Goal: Information Seeking & Learning: Learn about a topic

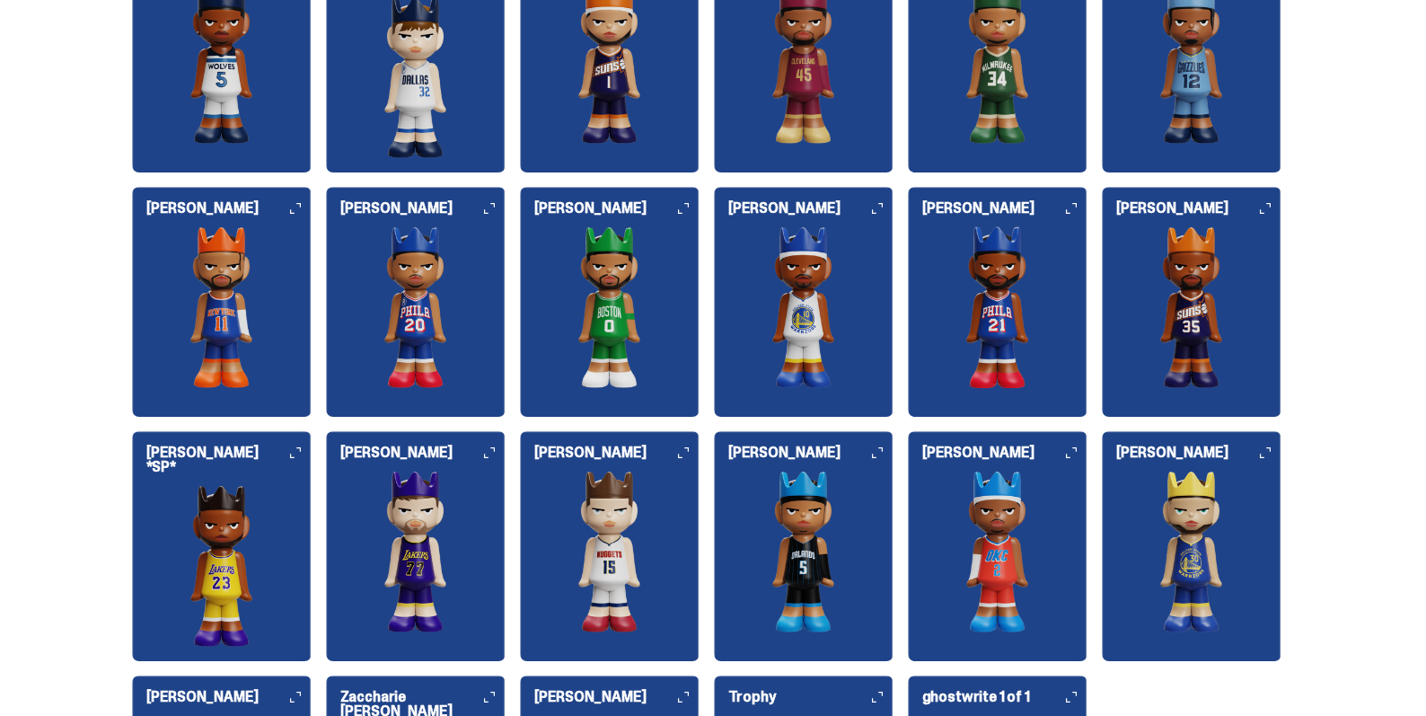
scroll to position [2049, 0]
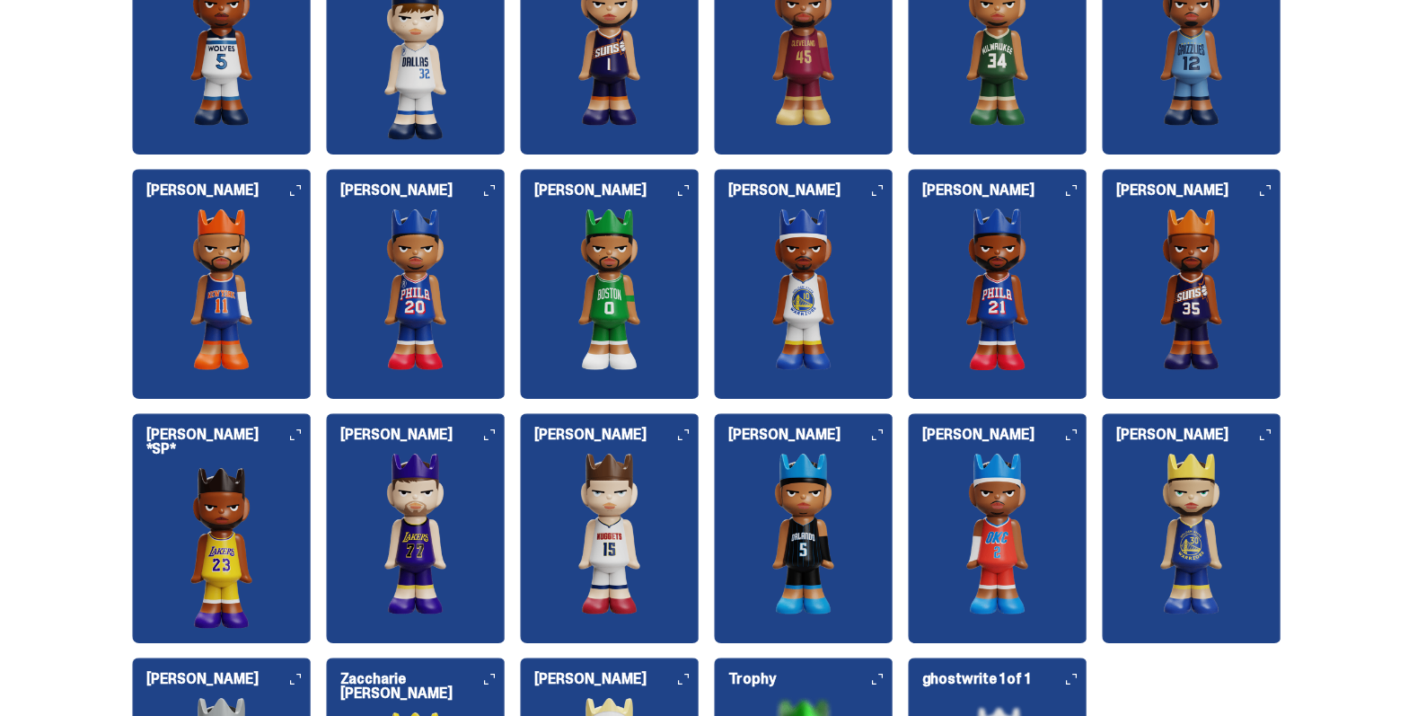
click at [494, 437] on icon at bounding box center [489, 434] width 11 height 11
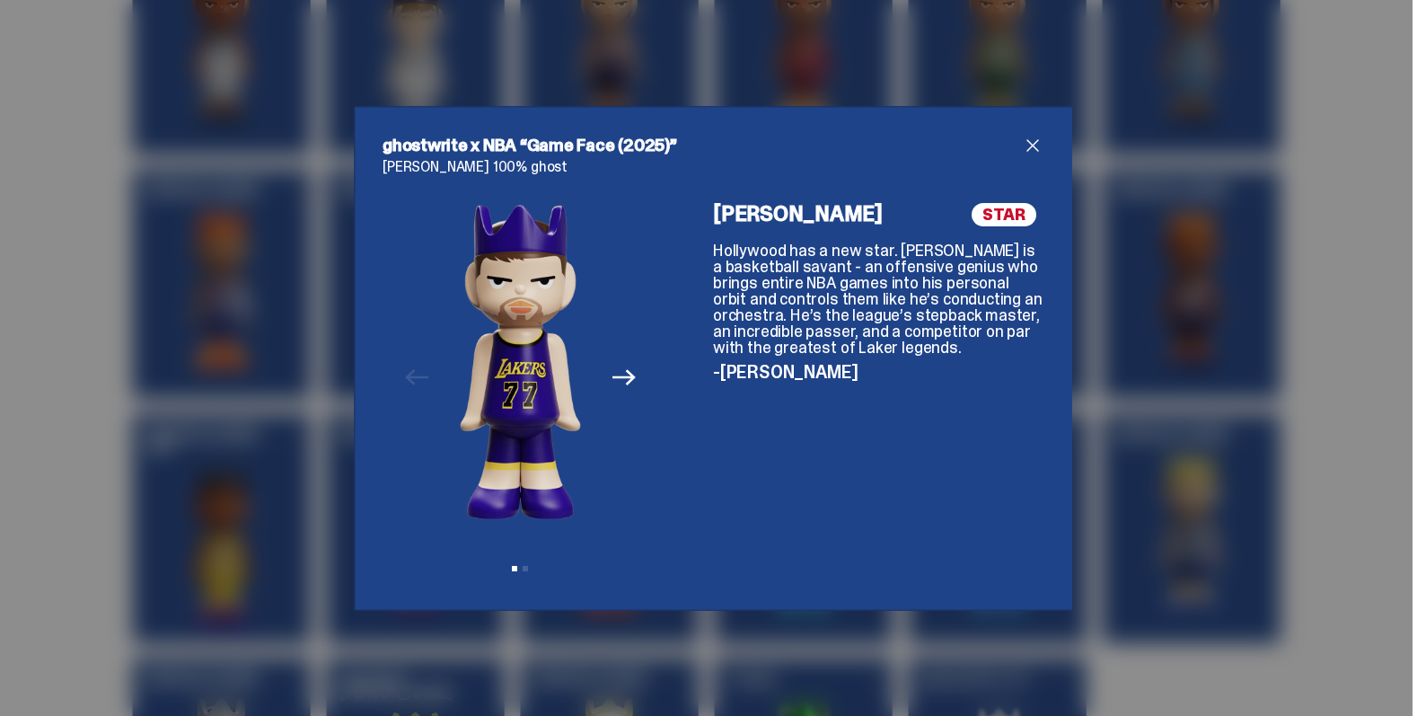
click at [625, 375] on icon "Next" at bounding box center [624, 377] width 23 height 23
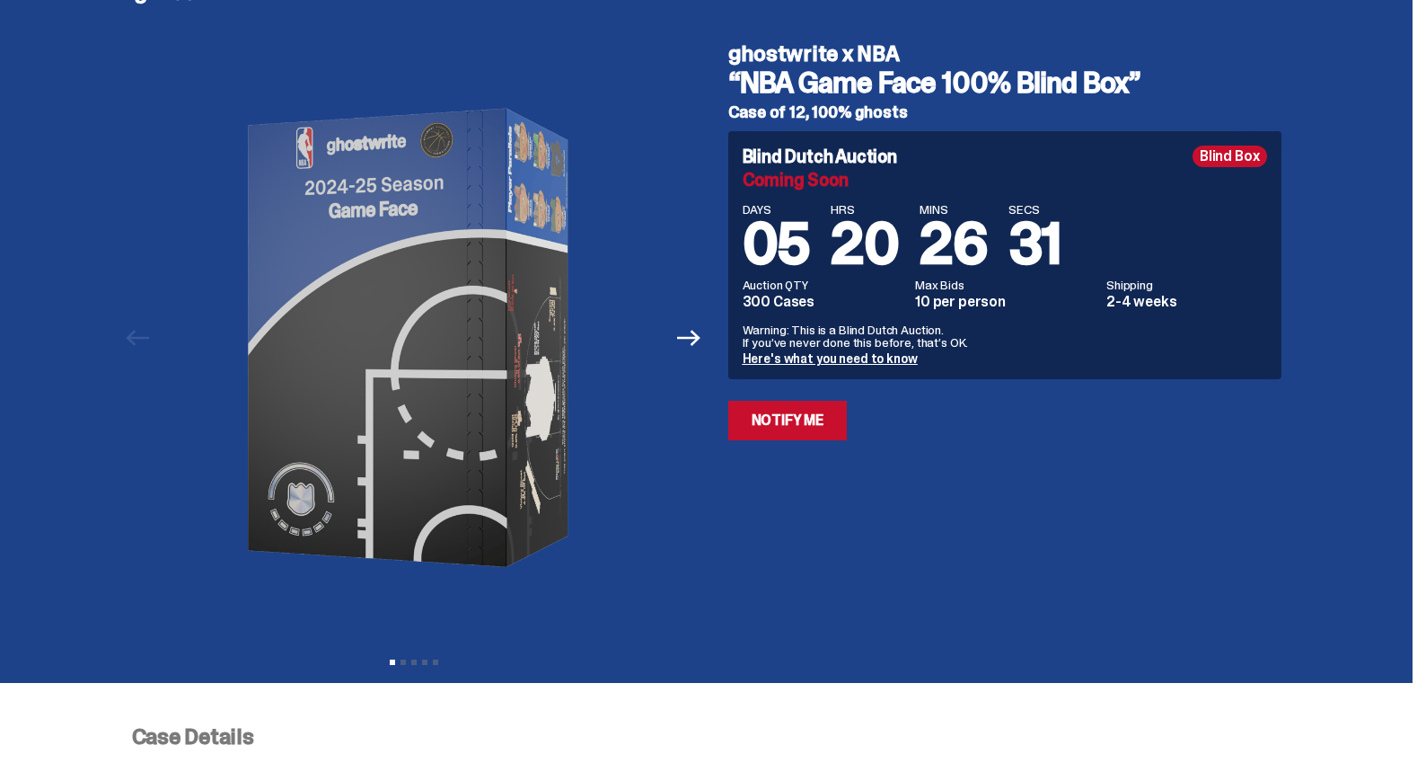
scroll to position [0, 0]
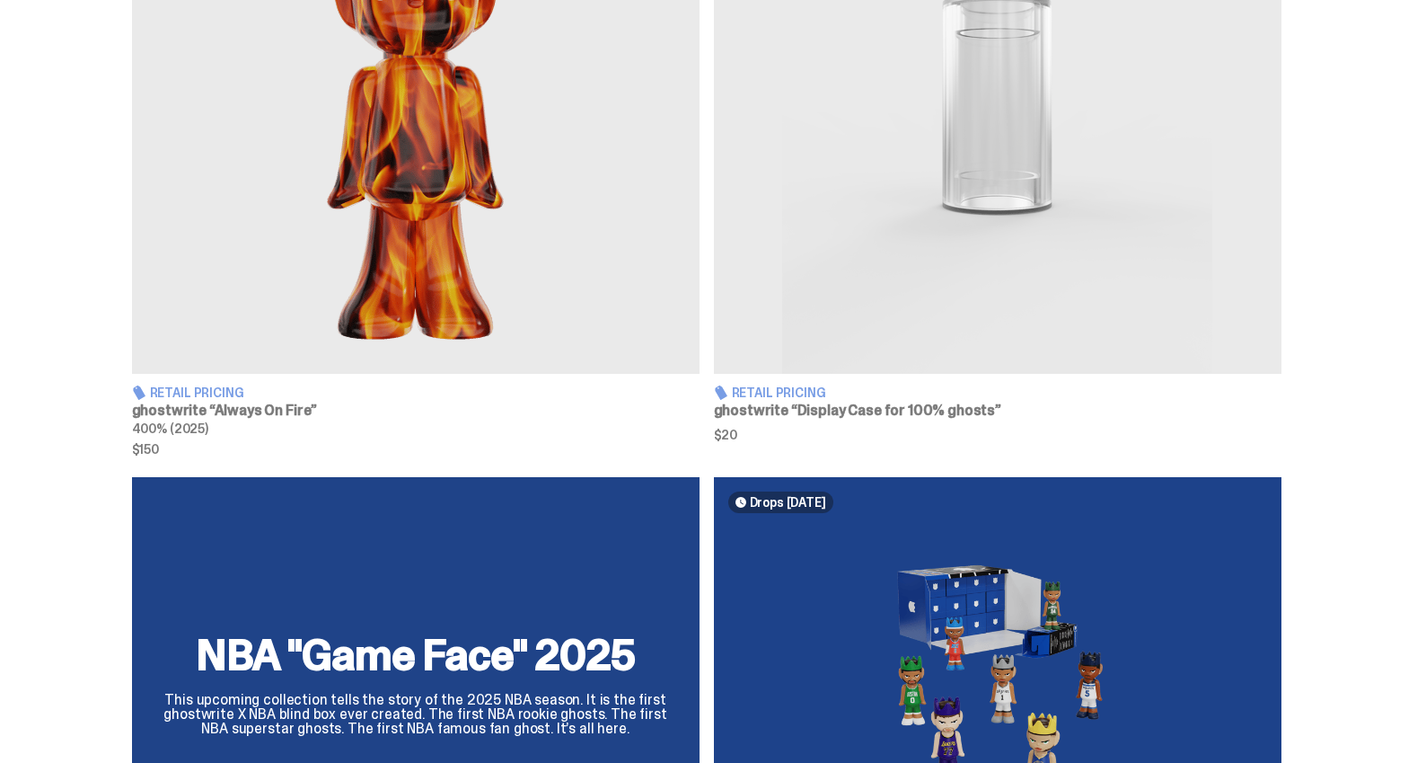
click at [559, 542] on div "NBA "Game Face" 2025 This upcoming collection tells the story of the 2025 NBA s…" at bounding box center [706, 691] width 1293 height 429
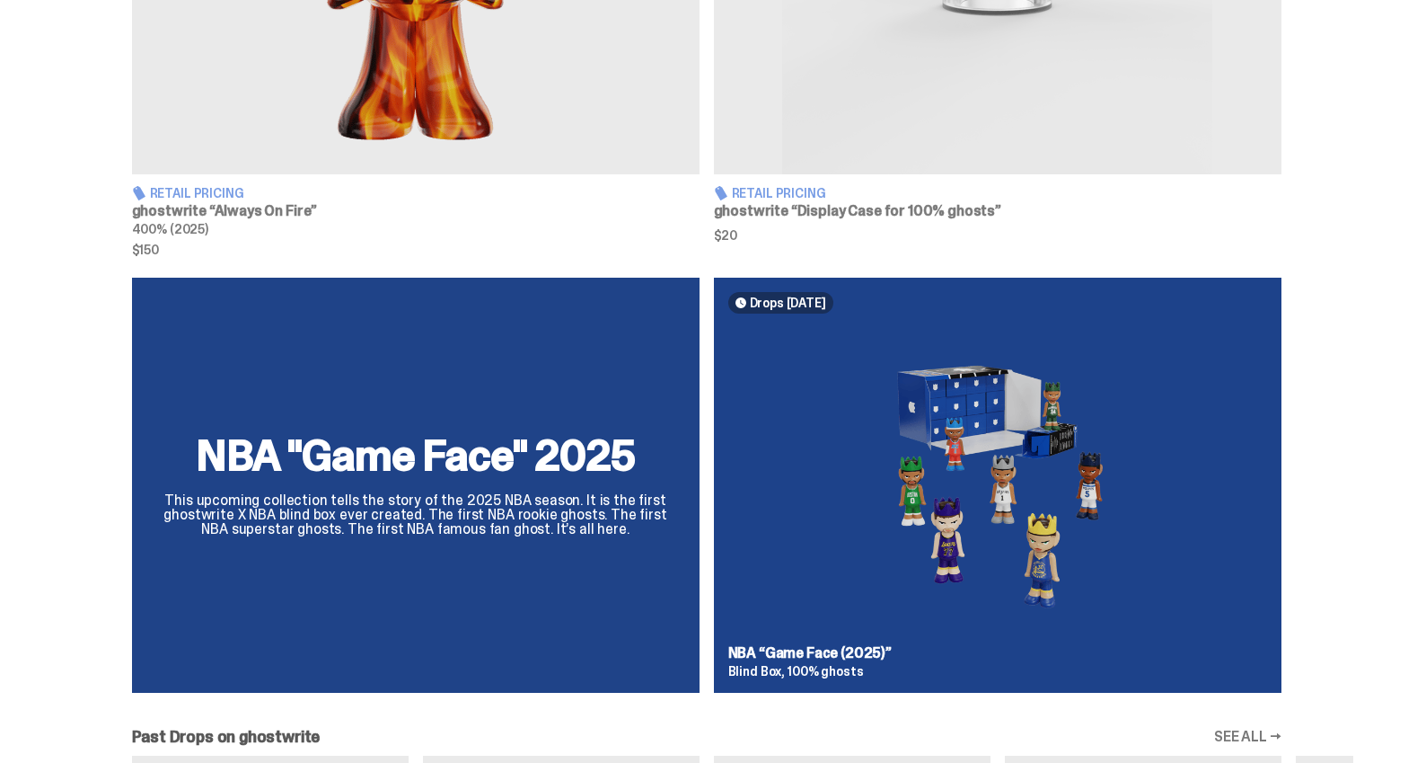
scroll to position [1065, 0]
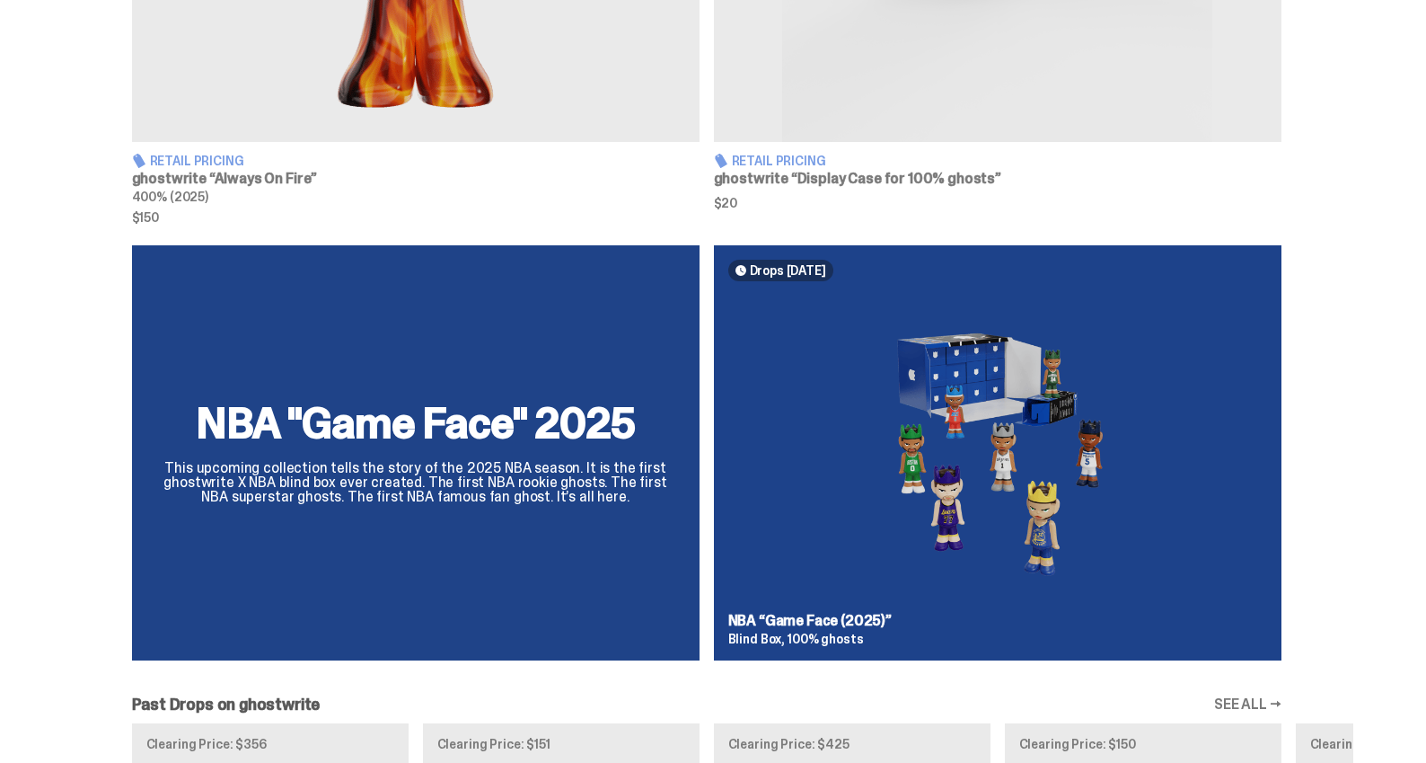
click at [878, 551] on img at bounding box center [997, 448] width 539 height 304
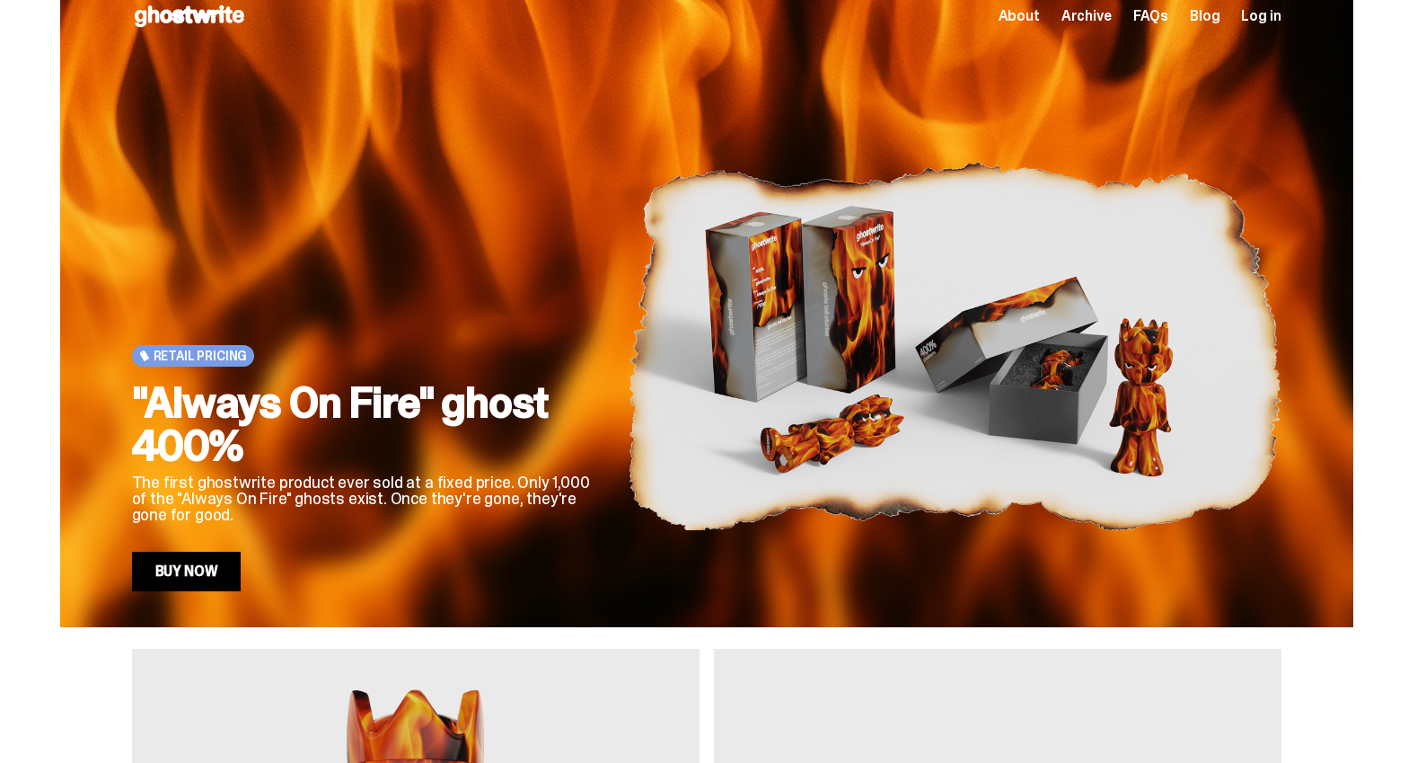
scroll to position [0, 0]
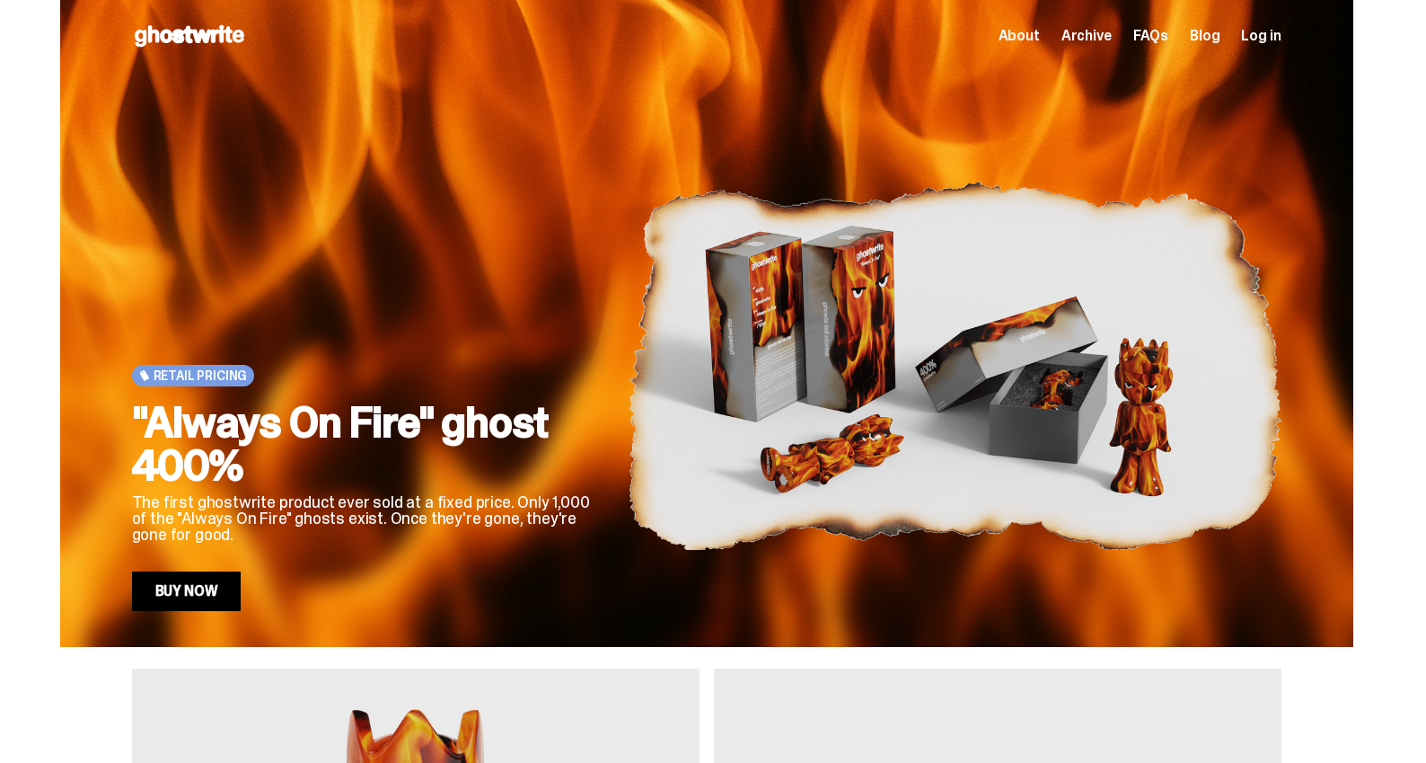
click at [639, 318] on img at bounding box center [955, 365] width 654 height 490
click at [1112, 37] on span "Archive" at bounding box center [1087, 36] width 50 height 14
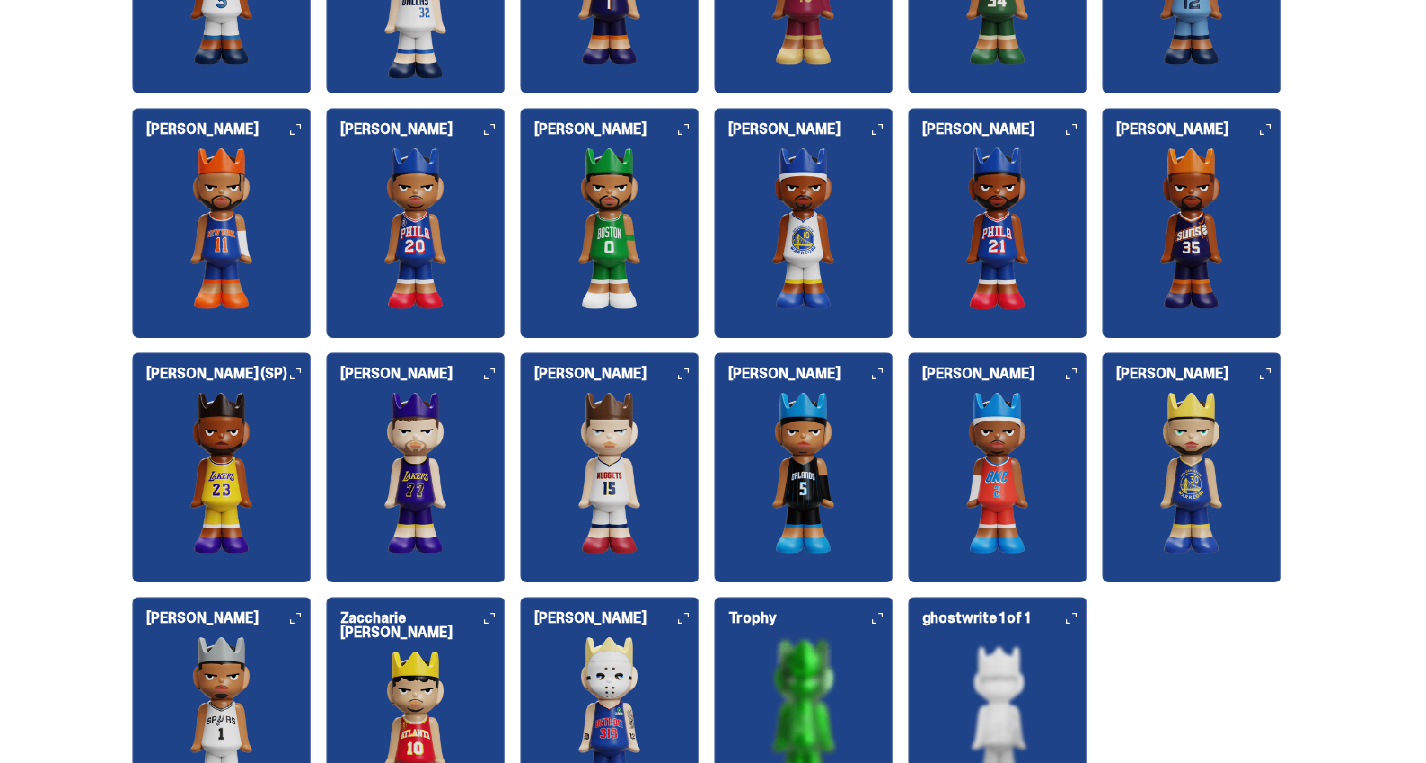
scroll to position [2112, 0]
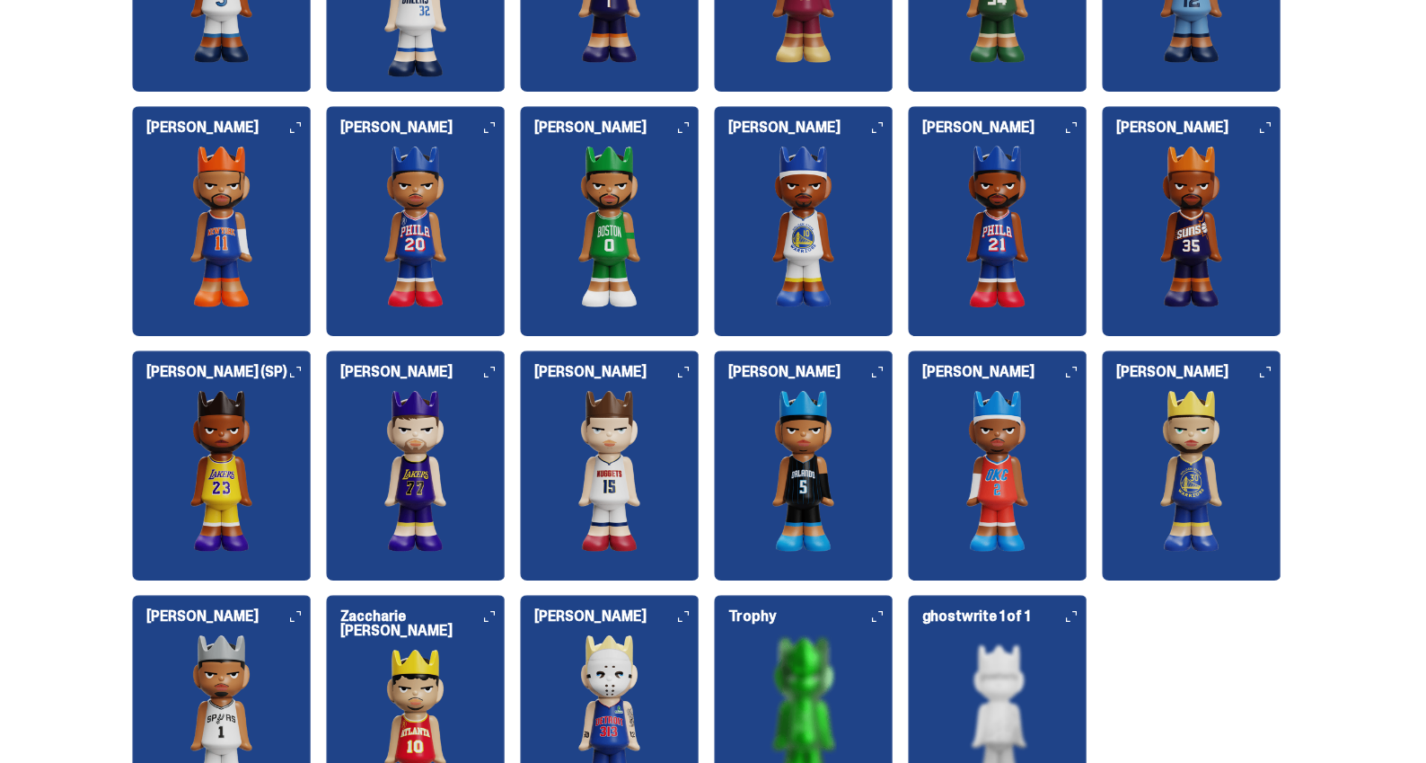
click at [188, 457] on img at bounding box center [222, 471] width 180 height 162
click at [599, 481] on img at bounding box center [610, 471] width 180 height 162
click at [428, 471] on img at bounding box center [416, 471] width 180 height 162
click at [225, 455] on img at bounding box center [222, 471] width 180 height 162
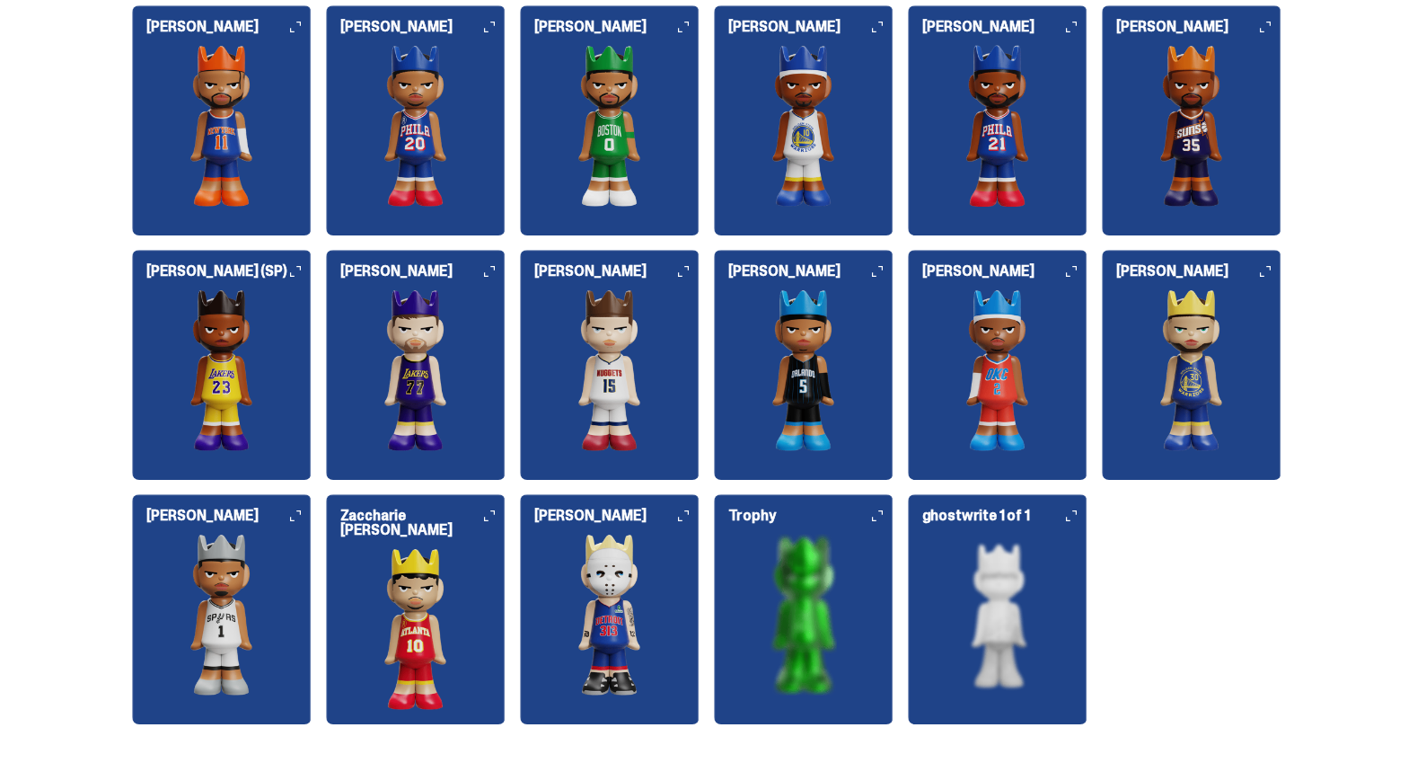
scroll to position [2226, 0]
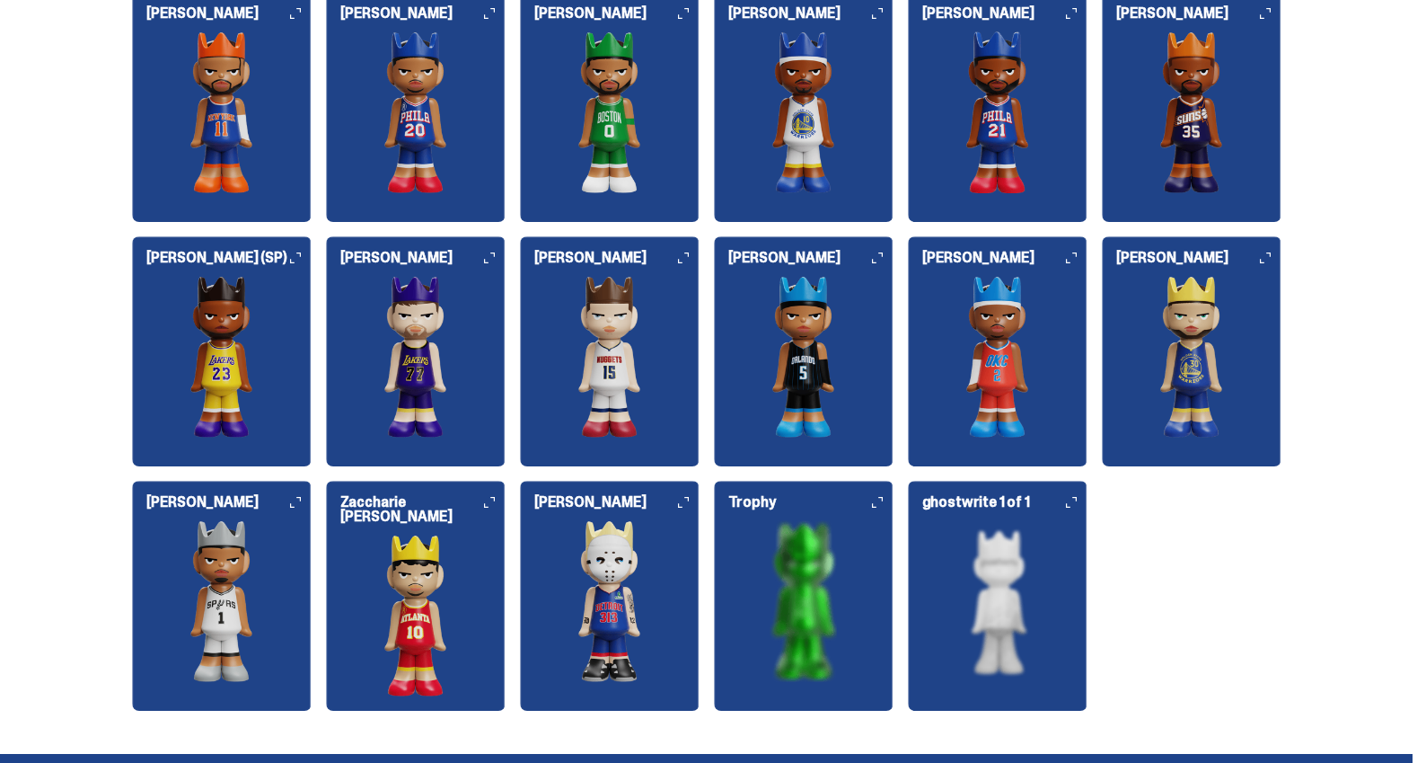
click at [807, 614] on img at bounding box center [804, 601] width 180 height 162
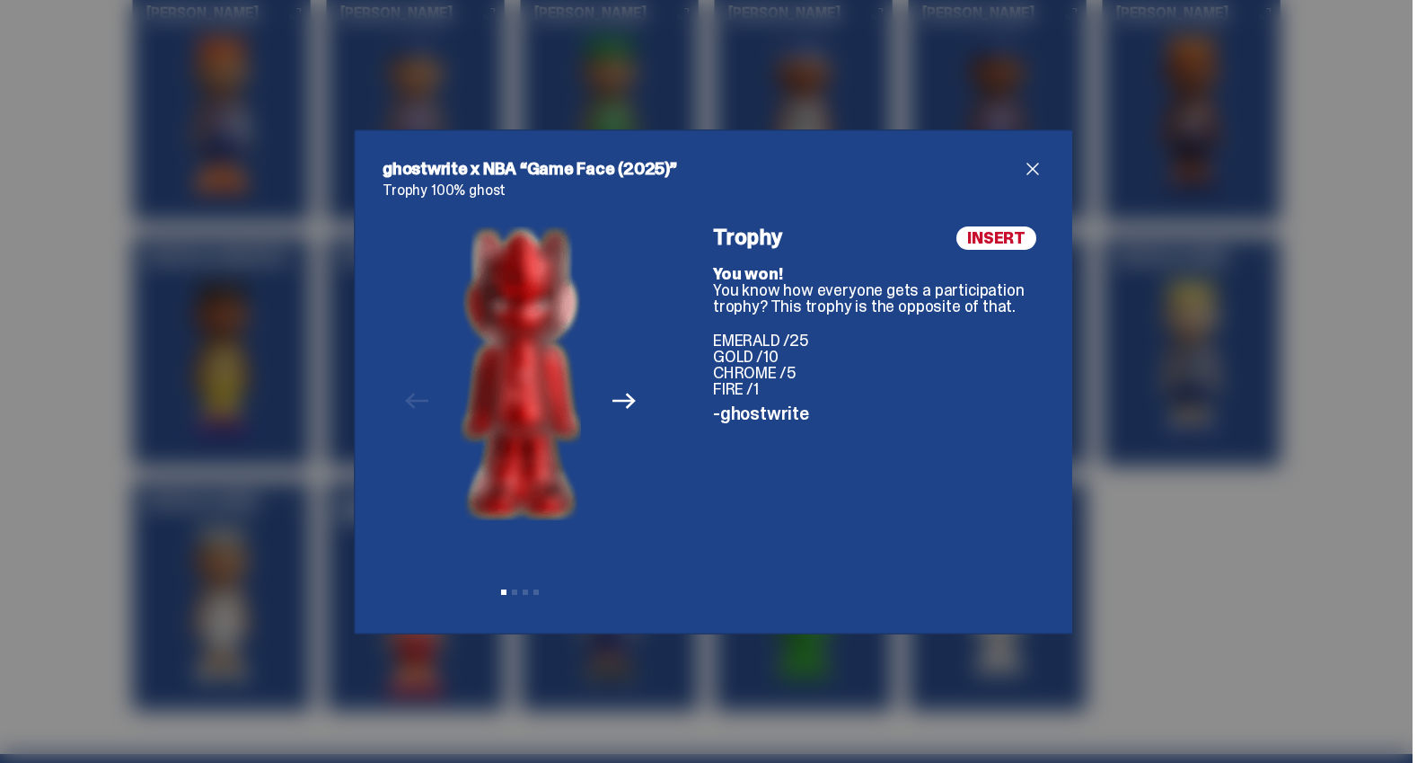
click at [628, 398] on icon "Next" at bounding box center [624, 400] width 23 height 23
click at [626, 400] on icon "Next" at bounding box center [624, 401] width 23 height 16
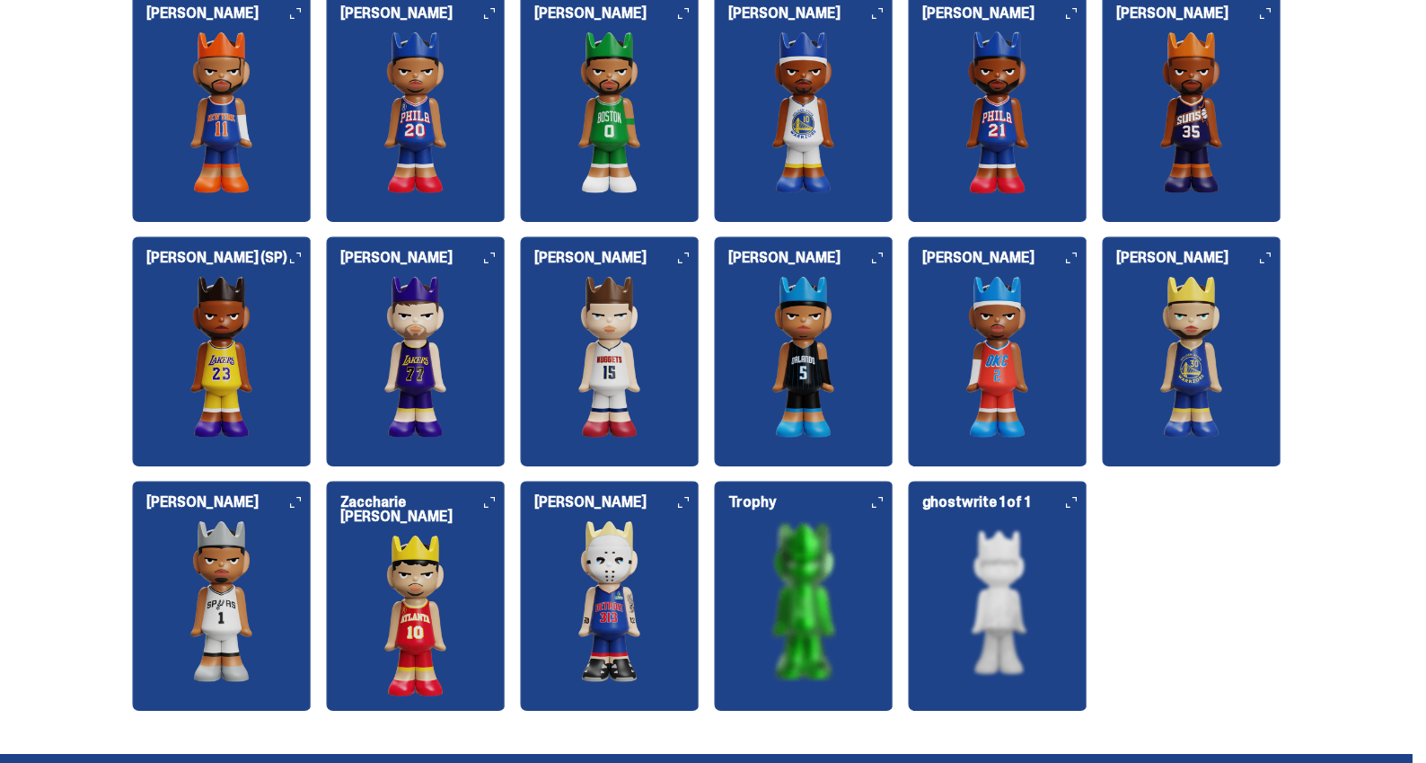
click at [284, 357] on img at bounding box center [222, 357] width 180 height 162
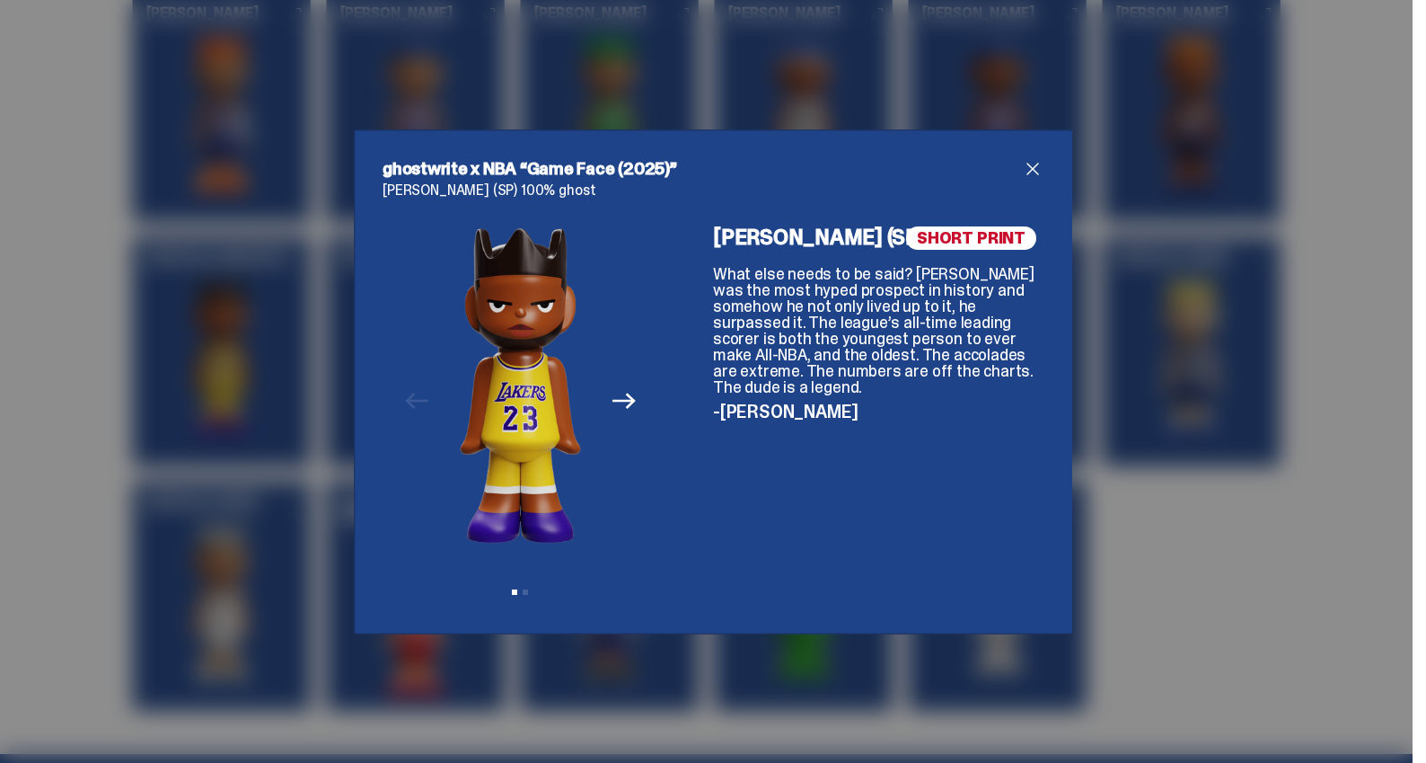
click at [1283, 316] on div "ghostwrite x NBA “Game Face (2025)” LeBron James (SP) 100% ghost Previous Next …" at bounding box center [713, 381] width 1426 height 763
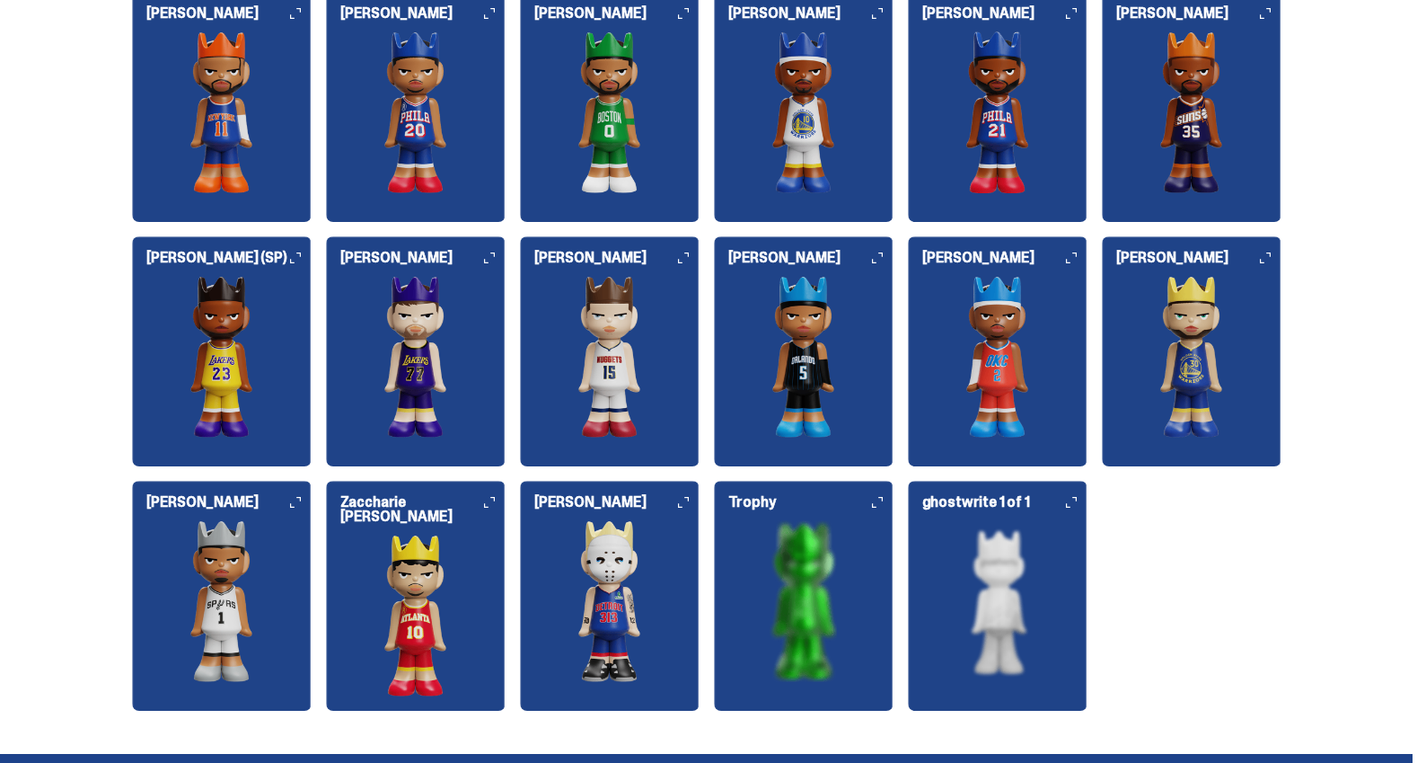
click at [1199, 319] on img at bounding box center [1192, 357] width 180 height 162
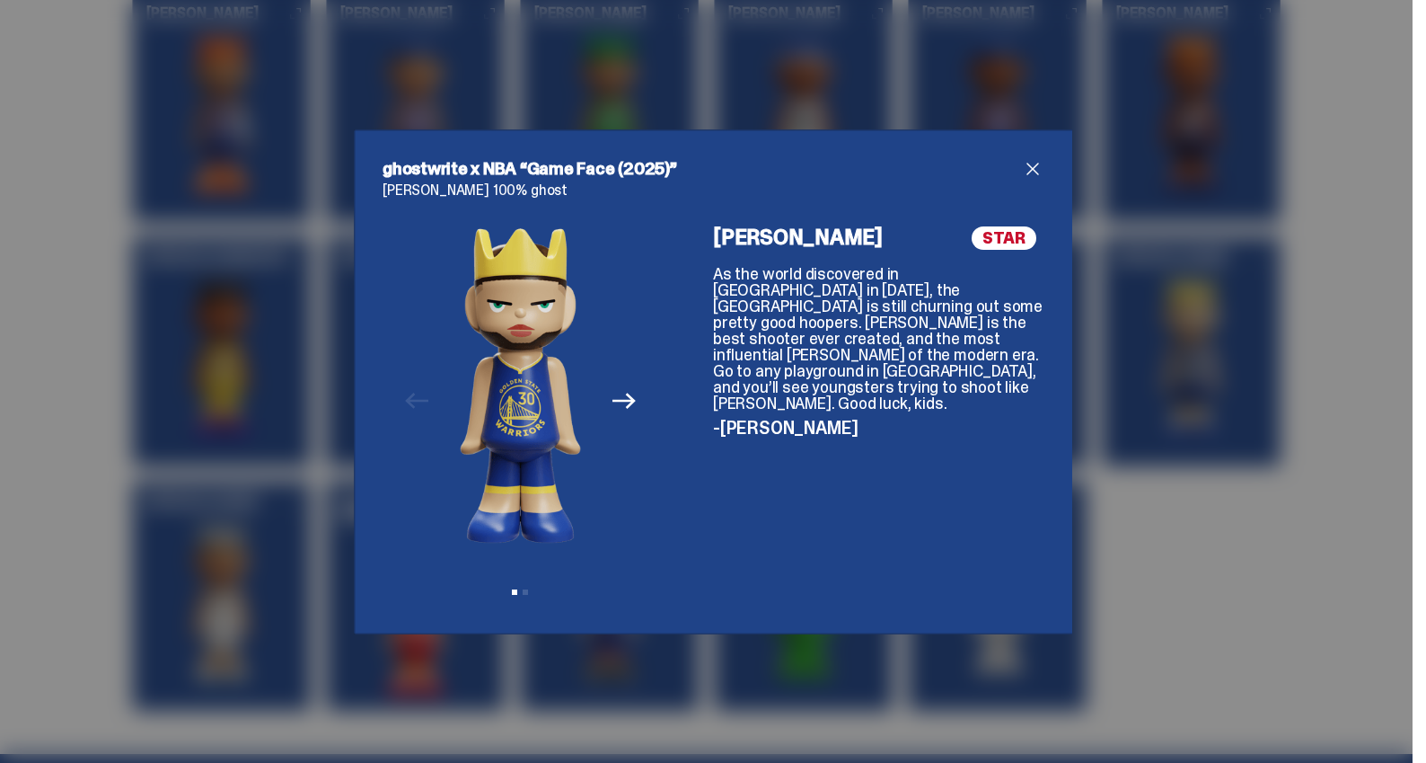
click at [1202, 331] on div "ghostwrite x NBA “Game Face (2025)” Stephen Curry 100% ghost Previous Next View…" at bounding box center [713, 381] width 1426 height 763
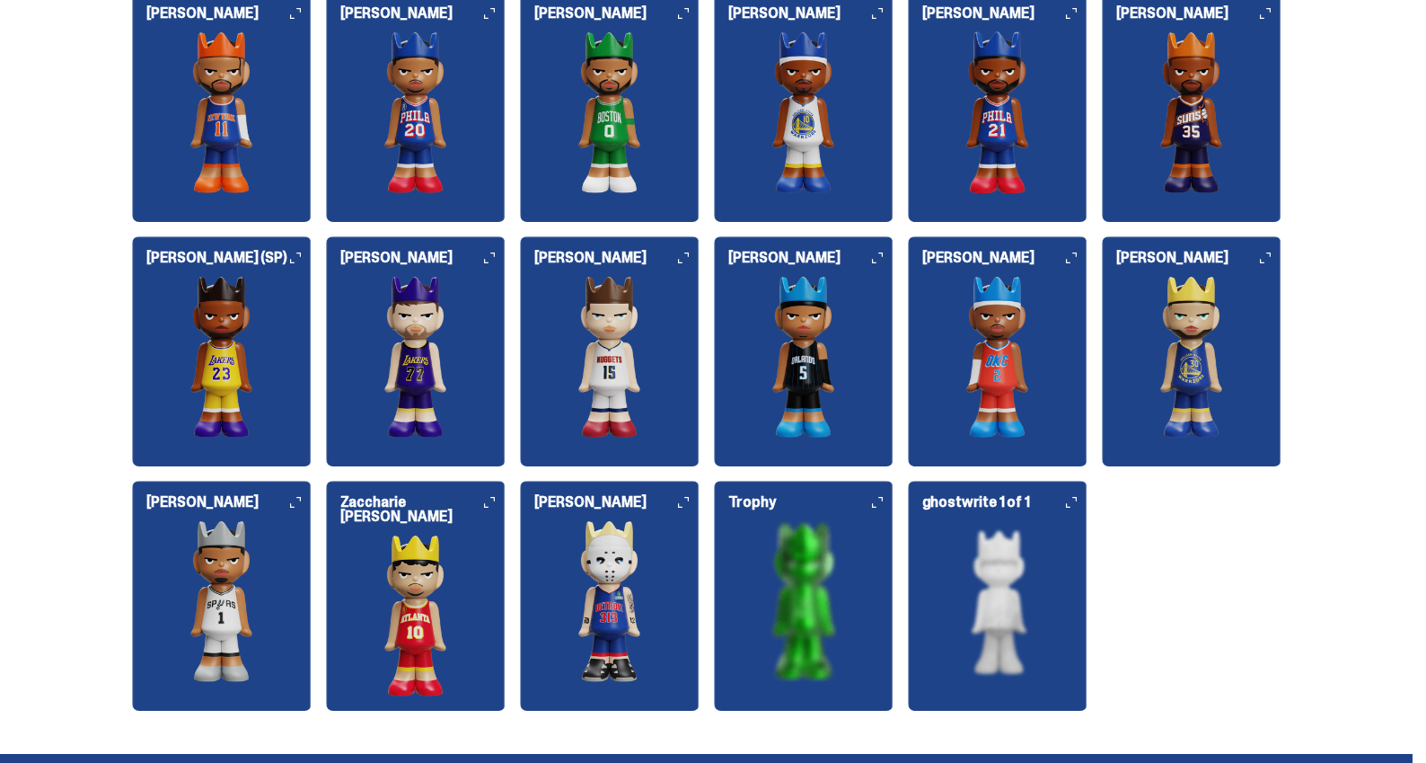
click at [227, 350] on img at bounding box center [222, 357] width 180 height 162
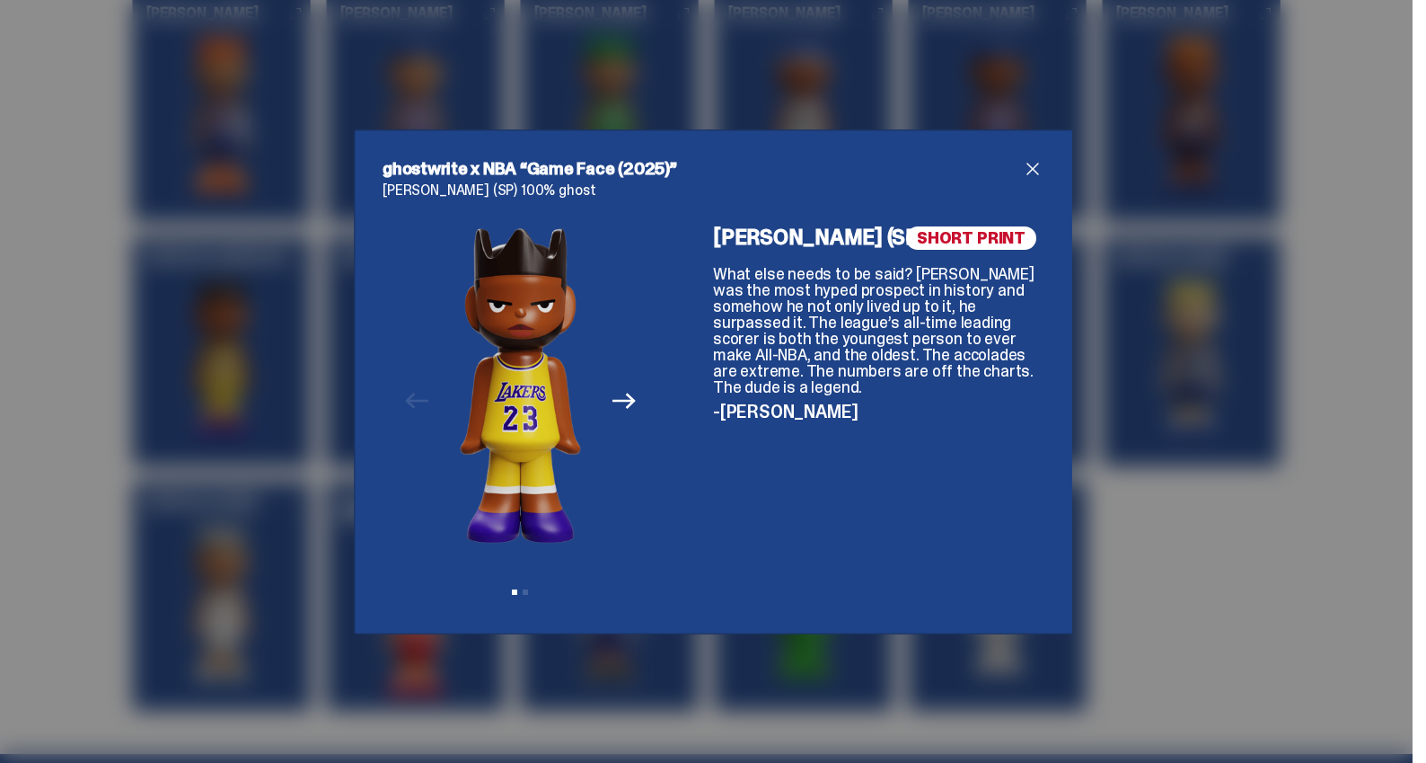
click at [198, 359] on div "ghostwrite x NBA “Game Face (2025)” LeBron James (SP) 100% ghost Previous Next …" at bounding box center [713, 381] width 1426 height 763
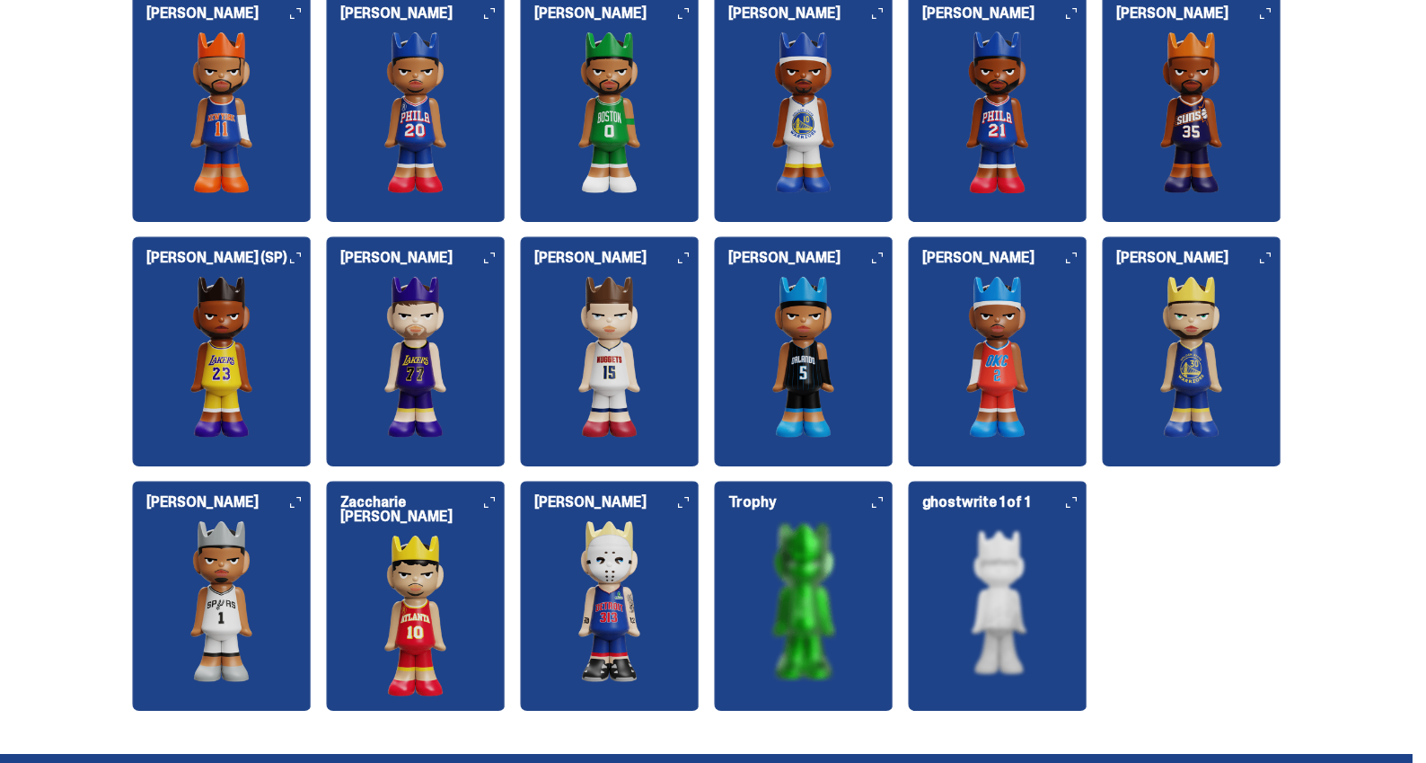
click at [231, 367] on img at bounding box center [222, 357] width 180 height 162
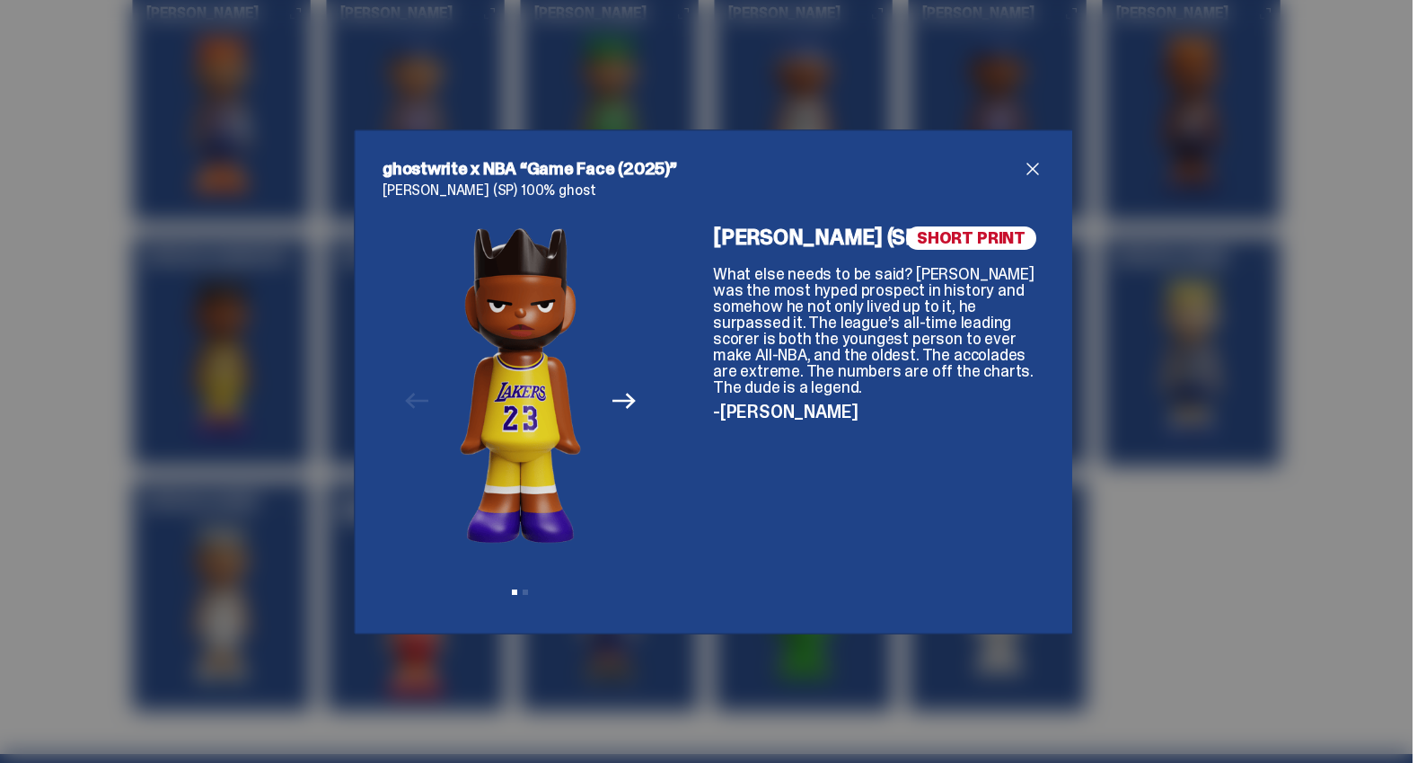
click at [225, 310] on div "ghostwrite x NBA “Game Face (2025)” LeBron James (SP) 100% ghost Previous Next …" at bounding box center [713, 381] width 1426 height 763
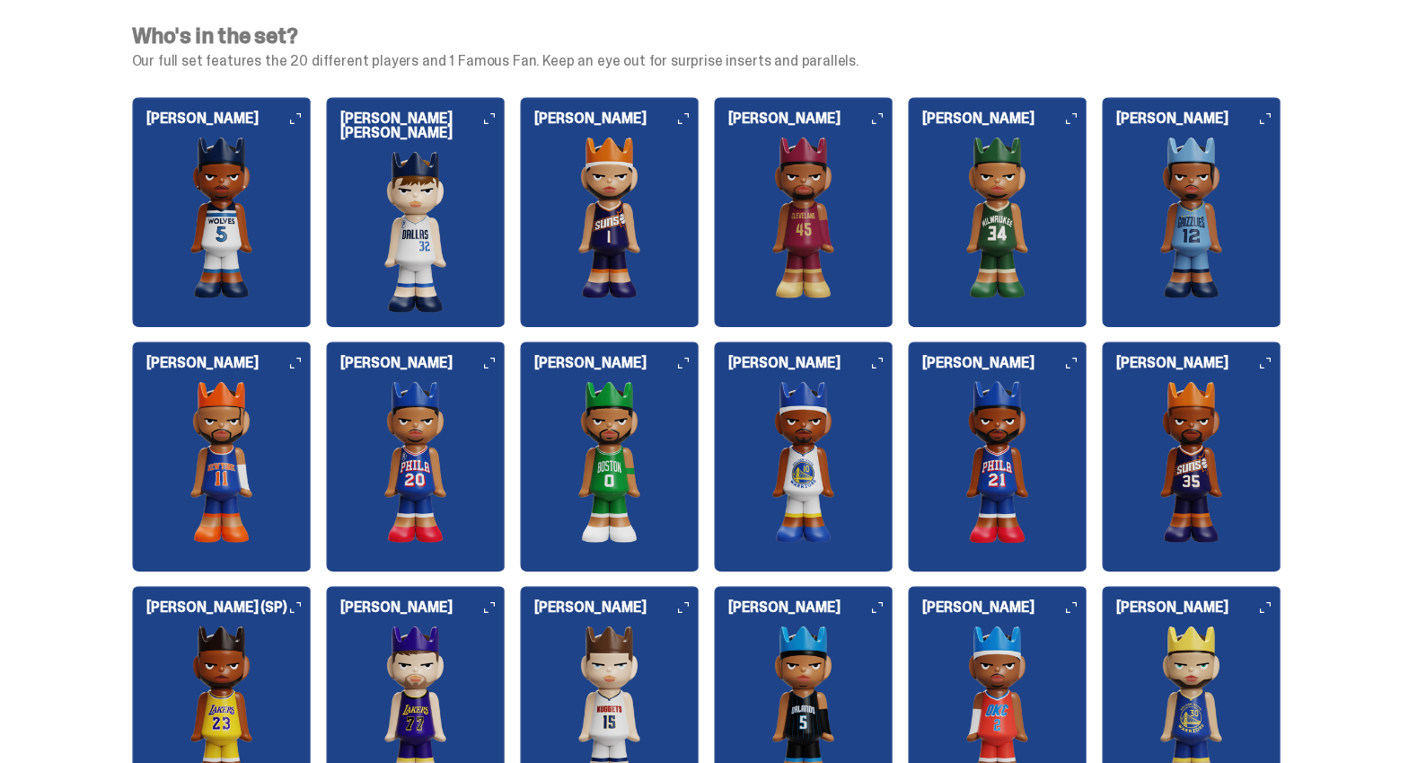
scroll to position [1858, 0]
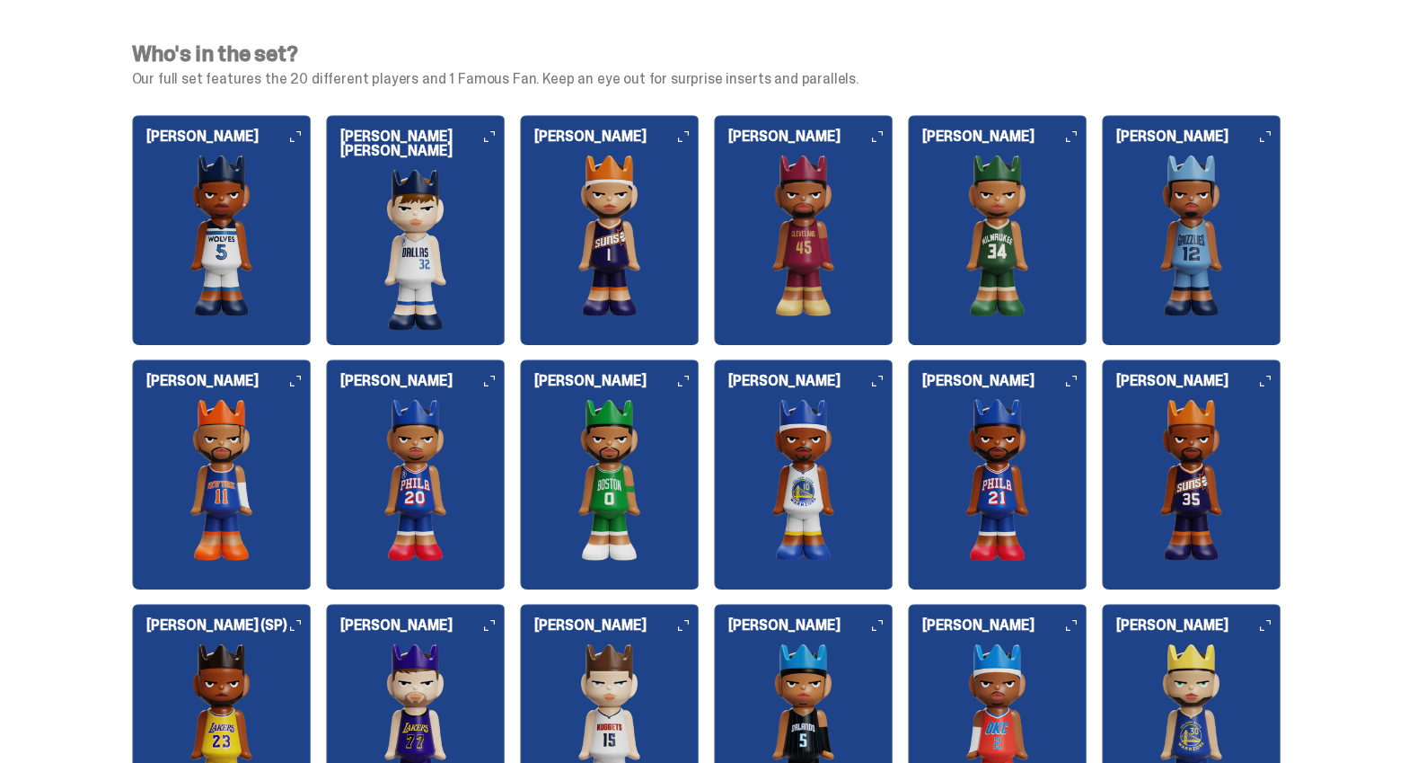
click at [445, 243] on img at bounding box center [416, 250] width 180 height 162
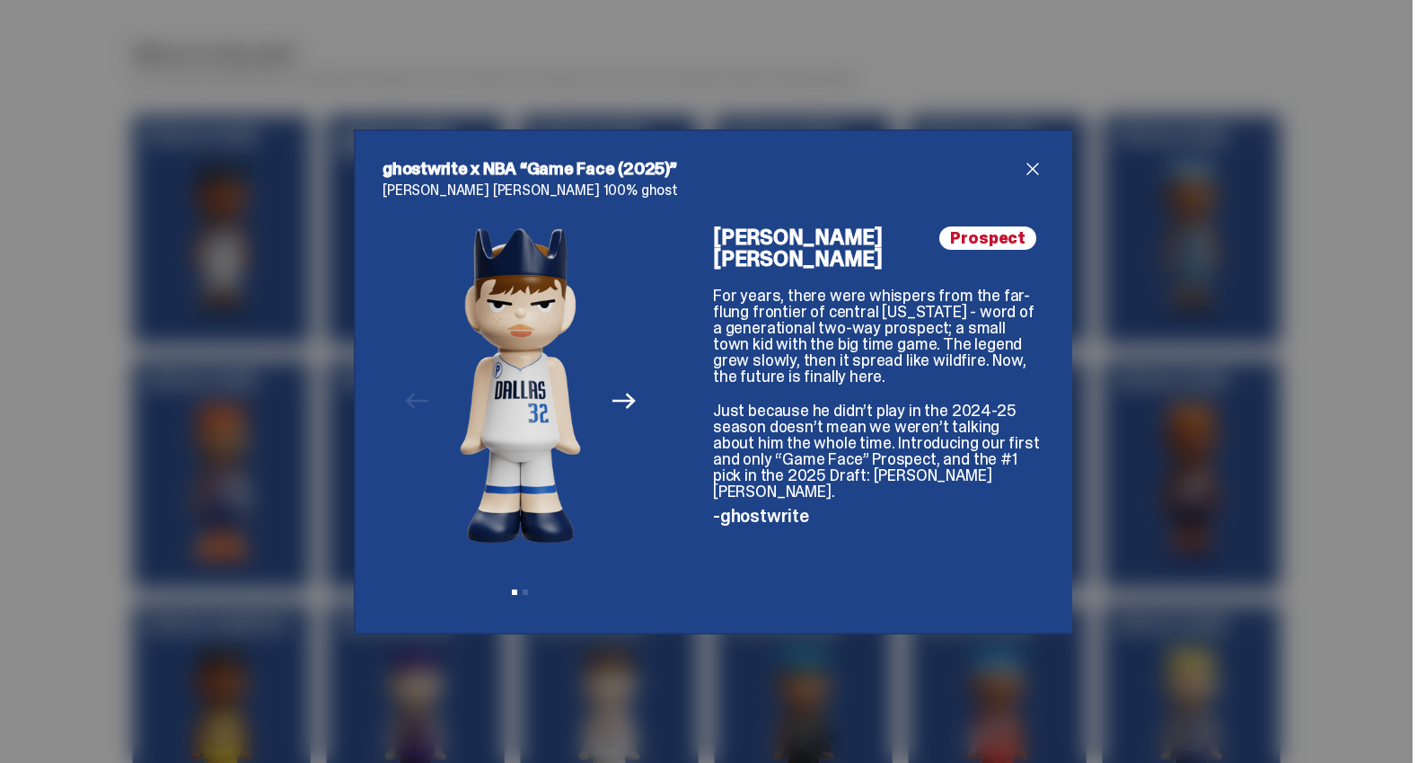
click at [1226, 253] on div "ghostwrite x NBA “Game Face (2025)” Cooper Flagg 100% ghost Previous Next View …" at bounding box center [713, 381] width 1426 height 763
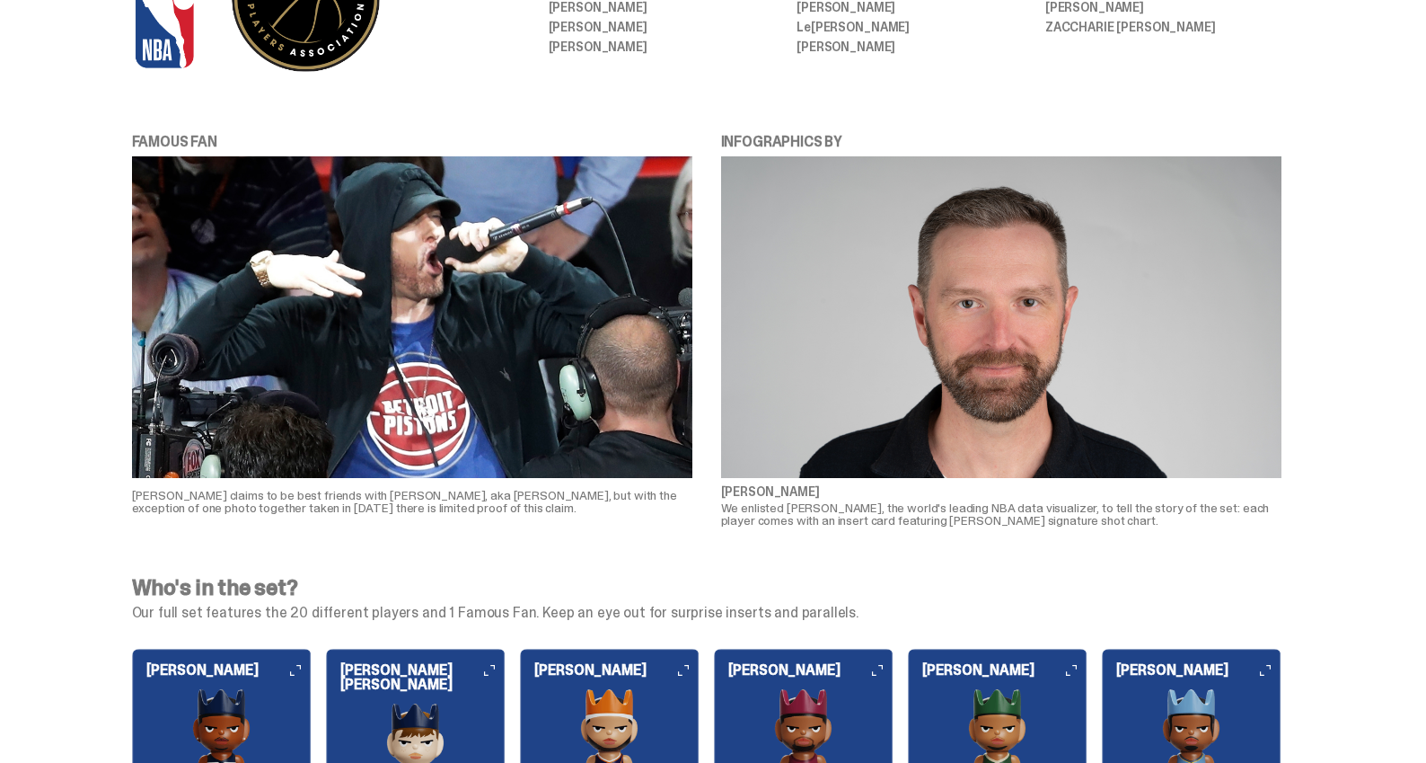
scroll to position [1328, 0]
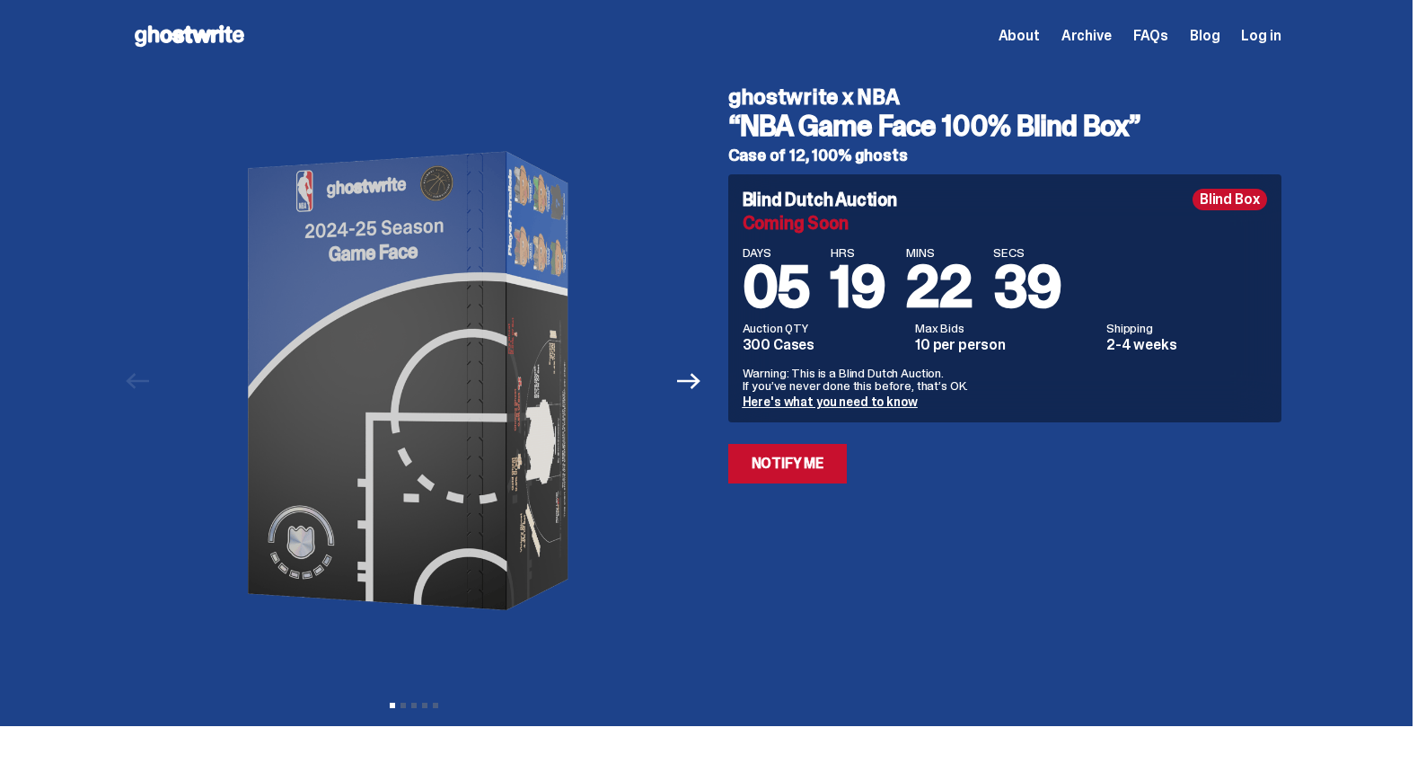
click at [227, 37] on use at bounding box center [190, 36] width 110 height 22
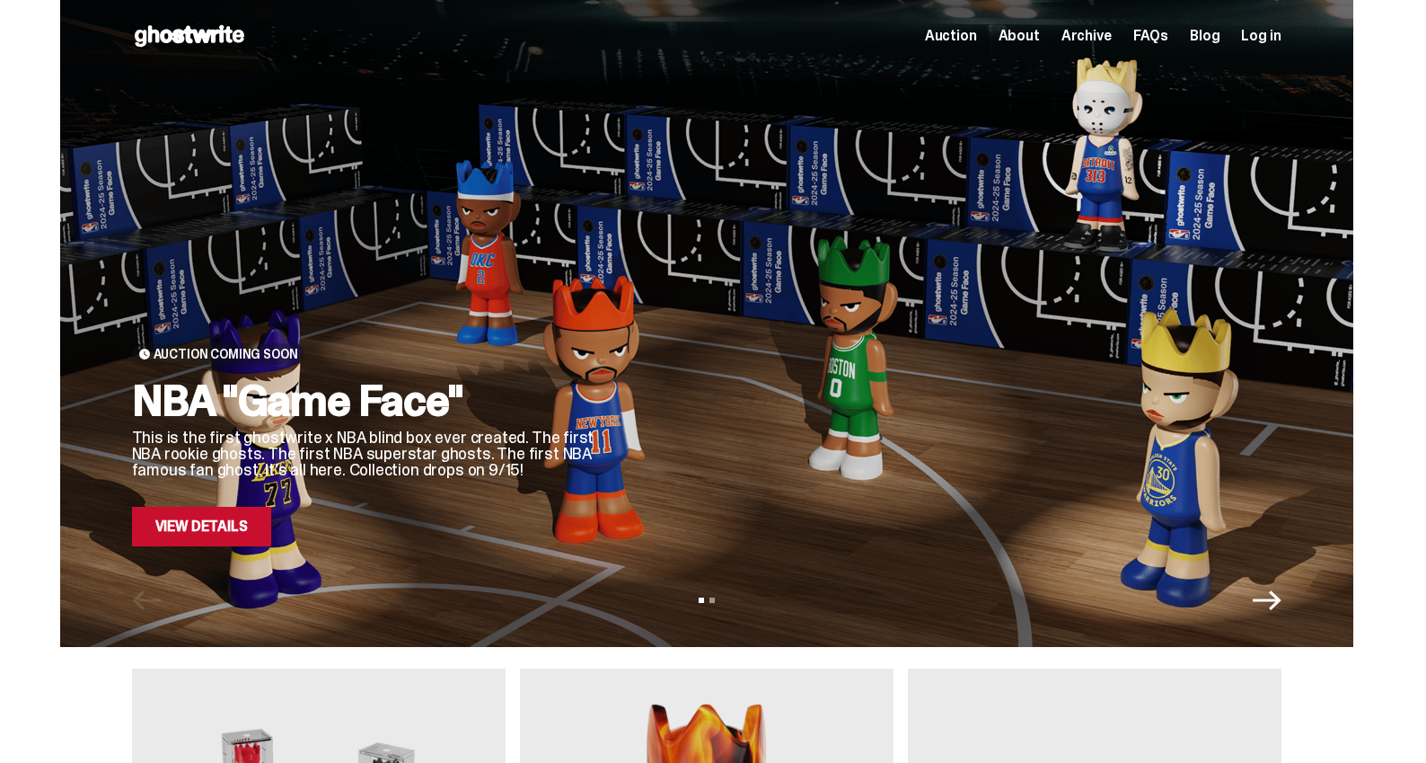
click at [217, 529] on link "View Details" at bounding box center [201, 527] width 139 height 40
